Goal: Communication & Community: Connect with others

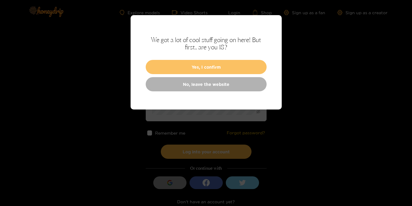
type input "**********"
click at [212, 66] on button "Yes, I confirm" at bounding box center [206, 67] width 121 height 14
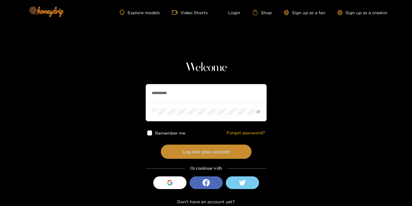
click at [209, 152] on button "Log into your account" at bounding box center [206, 151] width 91 height 14
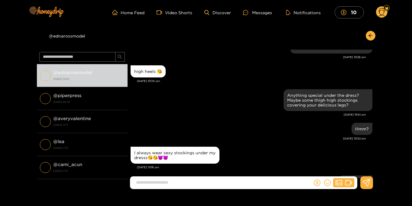
scroll to position [358, 0]
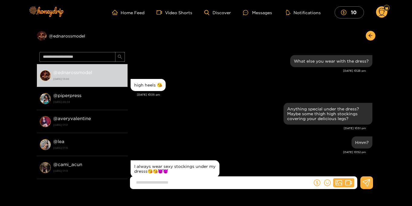
click at [381, 11] on circle at bounding box center [381, 11] width 11 height 11
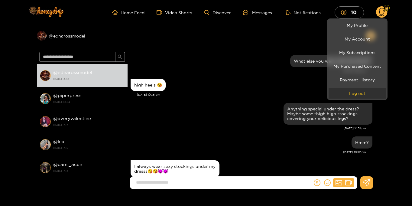
click at [363, 97] on button "Log out" at bounding box center [357, 93] width 57 height 11
